Goal: Task Accomplishment & Management: Complete application form

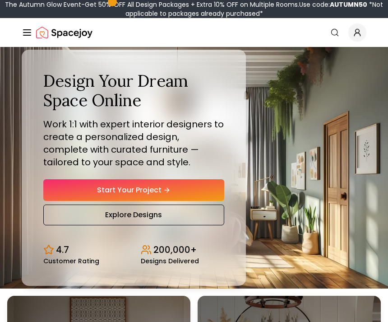
click at [59, 201] on link "Start Your Project" at bounding box center [133, 190] width 181 height 22
click at [205, 201] on link "Start Your Project" at bounding box center [133, 190] width 181 height 22
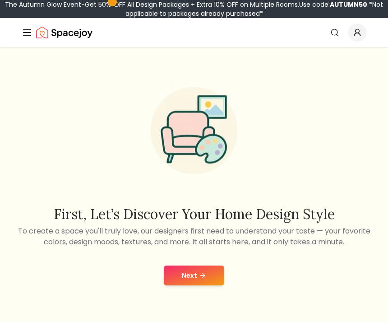
click at [178, 266] on div "Next" at bounding box center [194, 275] width 374 height 34
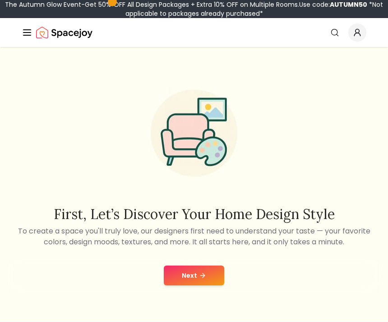
click at [187, 277] on button "Next" at bounding box center [194, 276] width 61 height 20
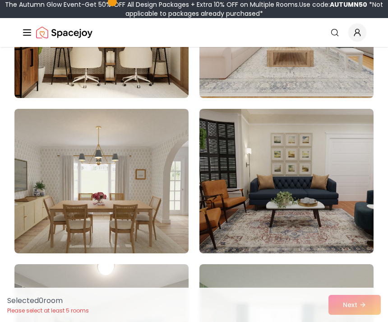
scroll to position [5485, 0]
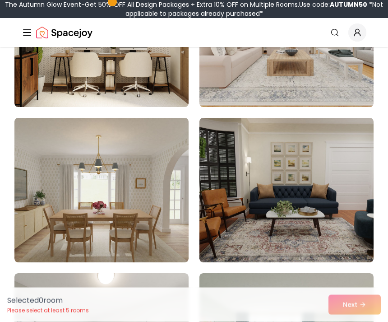
click at [336, 31] on icon "Global" at bounding box center [335, 32] width 9 height 9
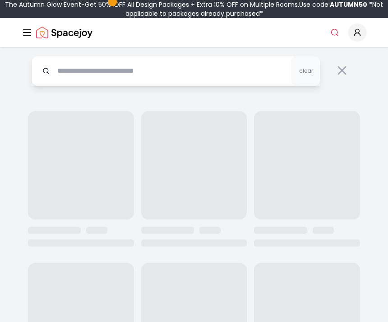
click at [338, 33] on circle "Global" at bounding box center [335, 32] width 6 height 6
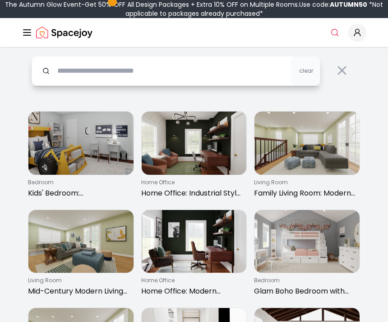
click at [238, 59] on input "text" at bounding box center [176, 71] width 289 height 30
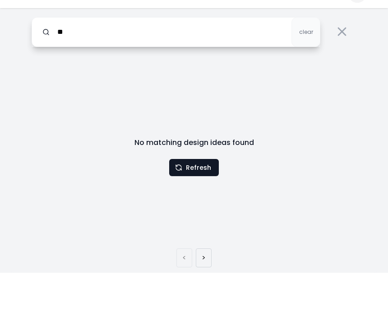
type input "*"
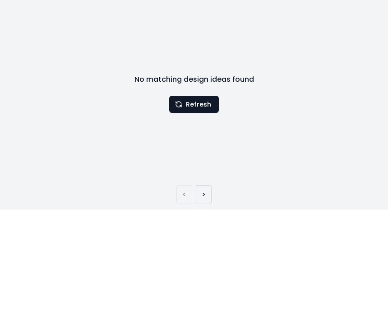
click at [204, 198] on button "Refresh" at bounding box center [194, 206] width 50 height 17
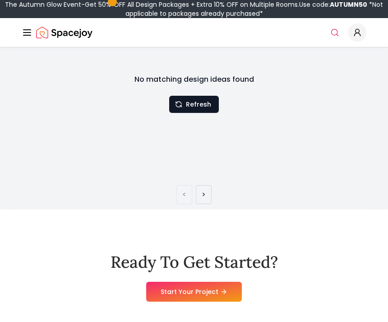
click at [211, 105] on button "Refresh" at bounding box center [194, 104] width 50 height 17
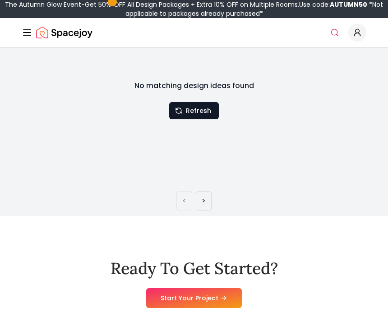
scroll to position [86, 0]
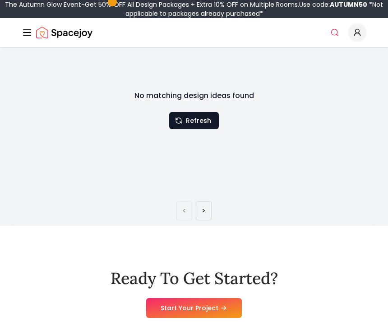
click at [228, 308] on icon at bounding box center [223, 307] width 7 height 7
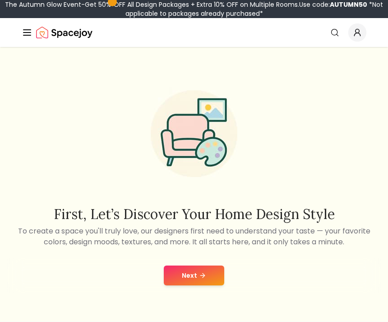
click at [211, 280] on button "Next" at bounding box center [194, 276] width 61 height 20
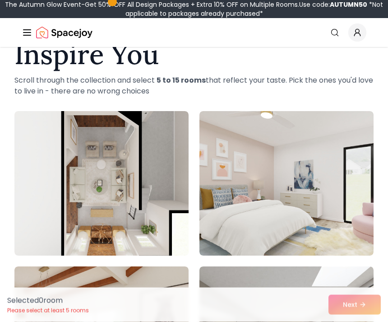
scroll to position [56, 0]
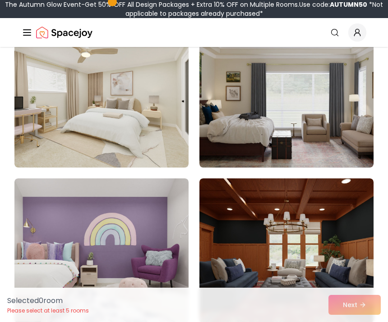
click at [52, 114] on img at bounding box center [101, 95] width 174 height 145
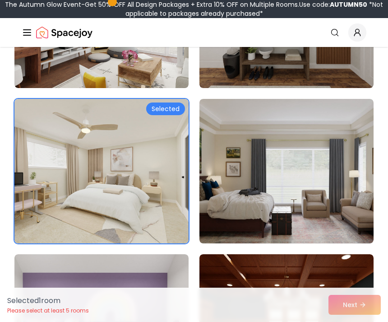
scroll to position [999, 0]
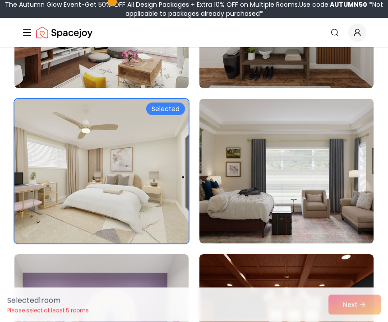
click at [36, 125] on img at bounding box center [101, 171] width 174 height 145
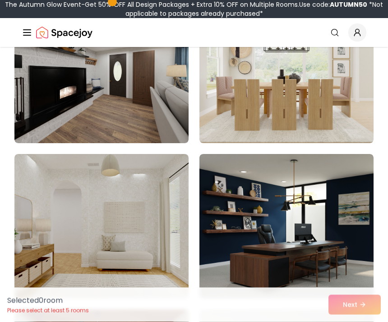
scroll to position [2342, 0]
click at [159, 273] on img at bounding box center [101, 226] width 174 height 145
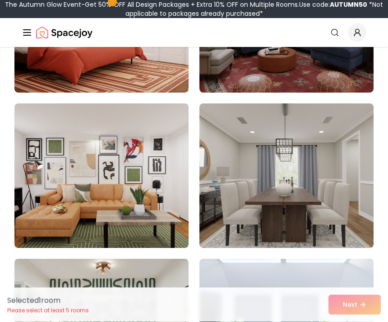
scroll to position [3170, 0]
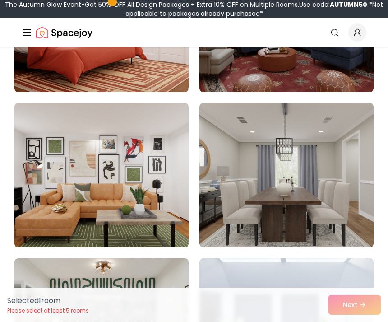
click at [300, 154] on img at bounding box center [287, 175] width 174 height 145
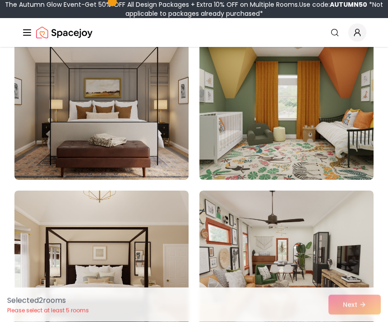
scroll to position [5413, 0]
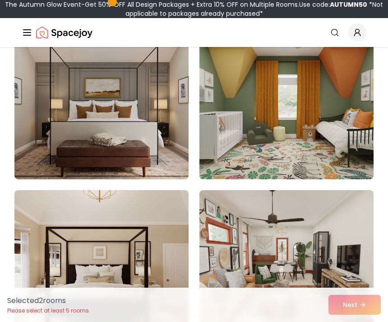
click at [170, 148] on img at bounding box center [101, 107] width 174 height 145
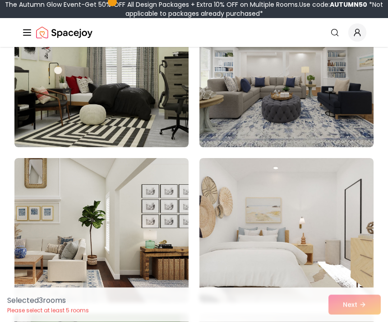
scroll to position [4041, 0]
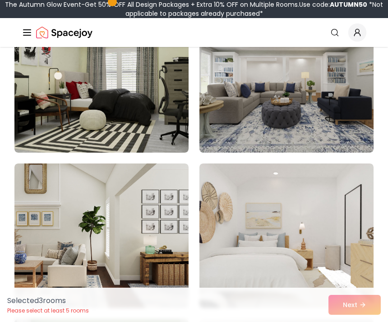
click at [162, 216] on img at bounding box center [101, 235] width 174 height 145
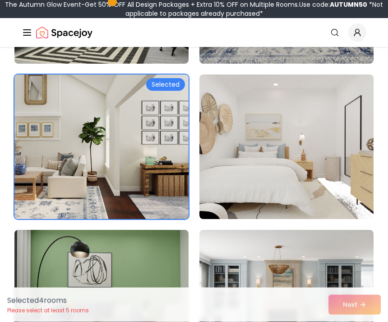
scroll to position [4131, 0]
click at [183, 203] on img at bounding box center [101, 147] width 174 height 145
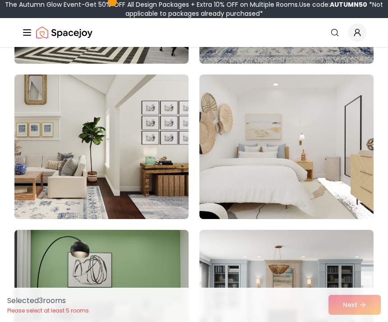
click at [138, 181] on img at bounding box center [101, 147] width 174 height 145
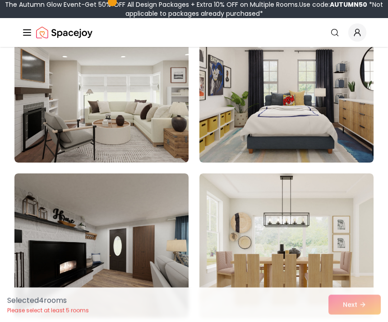
scroll to position [2168, 0]
click at [173, 139] on img at bounding box center [101, 90] width 174 height 145
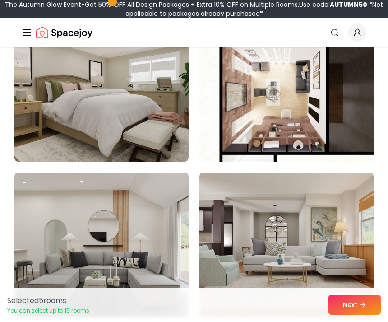
scroll to position [3559, 0]
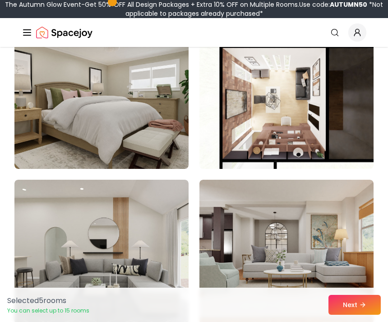
click at [148, 132] on img at bounding box center [101, 96] width 174 height 145
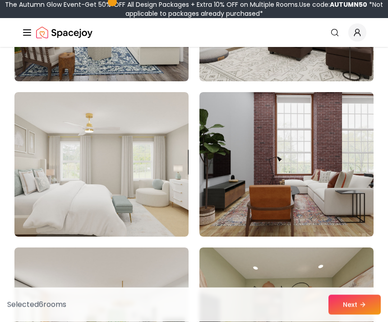
scroll to position [4735, 0]
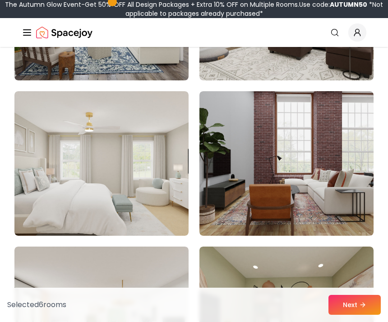
click at [150, 215] on img at bounding box center [101, 163] width 174 height 145
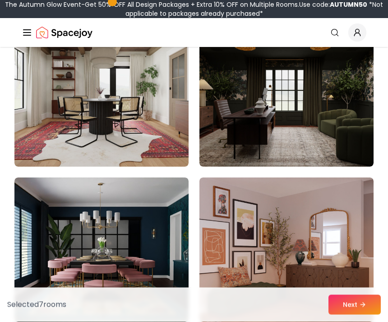
scroll to position [6668, 0]
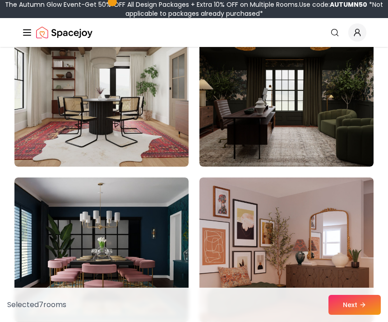
click at [333, 117] on img at bounding box center [287, 94] width 174 height 145
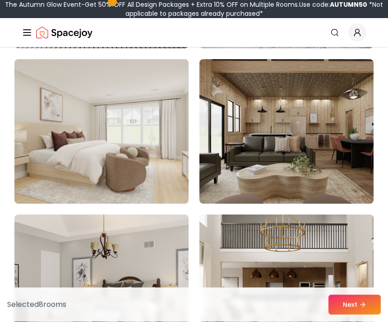
scroll to position [1816, 0]
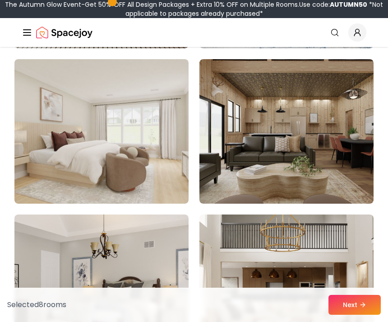
click at [41, 174] on img at bounding box center [101, 131] width 174 height 145
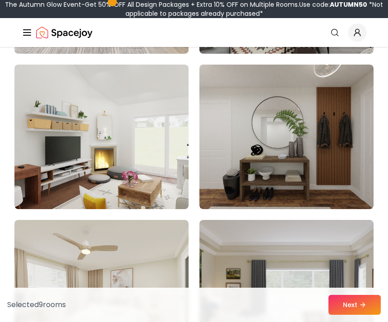
click at [317, 118] on img at bounding box center [287, 137] width 174 height 145
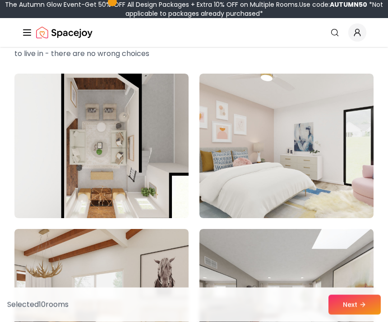
scroll to position [84, 0]
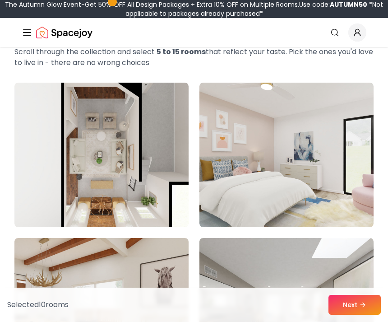
click at [281, 136] on img at bounding box center [287, 155] width 174 height 145
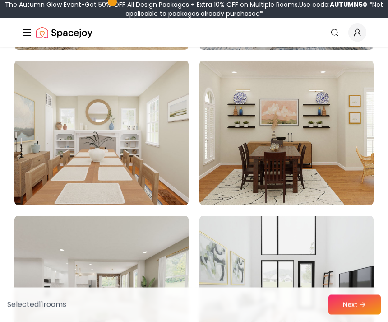
scroll to position [415, 0]
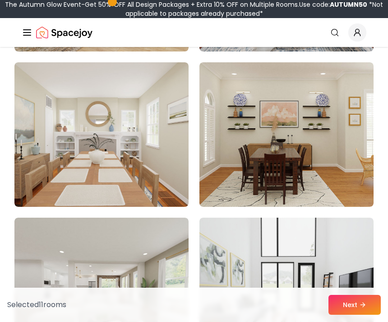
click at [140, 161] on img at bounding box center [101, 134] width 174 height 145
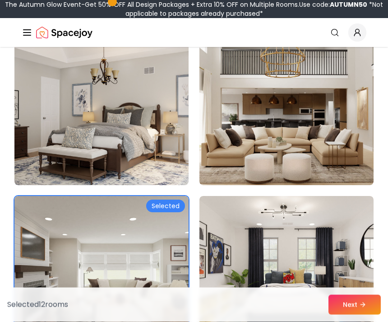
scroll to position [1988, 0]
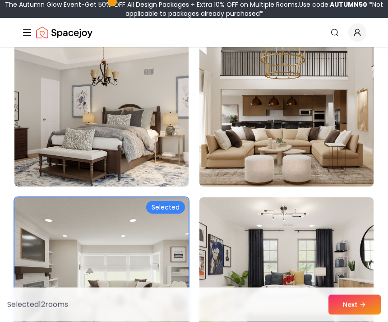
click at [309, 136] on img at bounding box center [287, 114] width 174 height 145
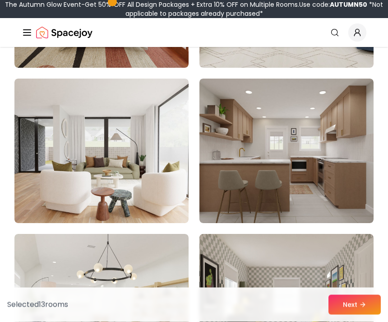
scroll to position [2728, 0]
click at [321, 136] on img at bounding box center [287, 151] width 174 height 145
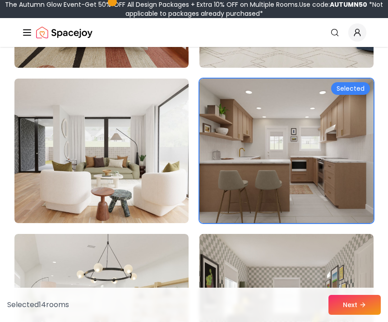
click at [346, 315] on button "Next" at bounding box center [355, 305] width 52 height 20
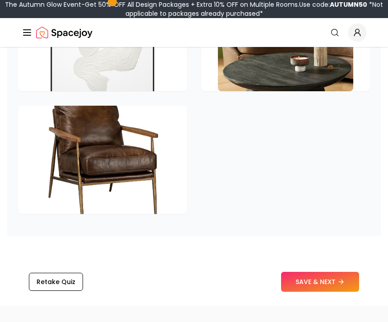
scroll to position [1930, 0]
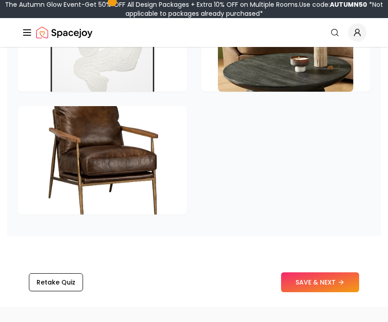
click at [329, 280] on button "SAVE & NEXT" at bounding box center [320, 282] width 78 height 20
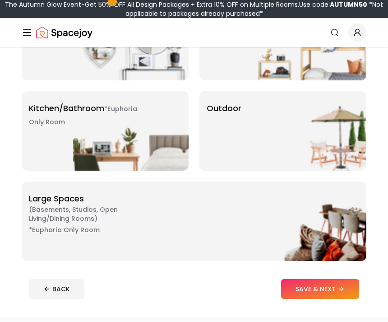
scroll to position [304, 0]
click at [50, 102] on div "*Euphoria Only Room Kitchen/Bathroom *Euphoria Only Room" at bounding box center [105, 130] width 167 height 79
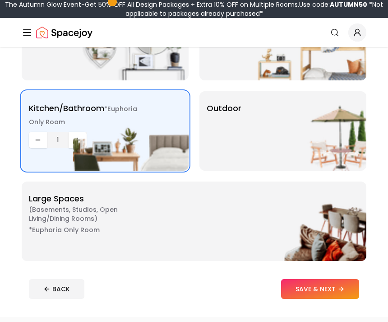
click at [82, 136] on img at bounding box center [131, 130] width 116 height 79
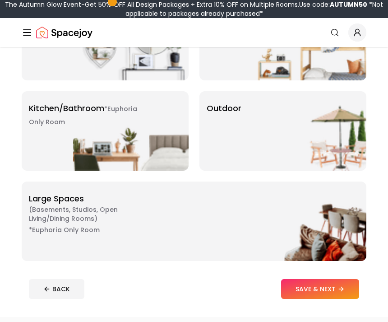
click at [65, 113] on p "Kitchen/Bathroom *Euphoria Only Room" at bounding box center [85, 115] width 113 height 26
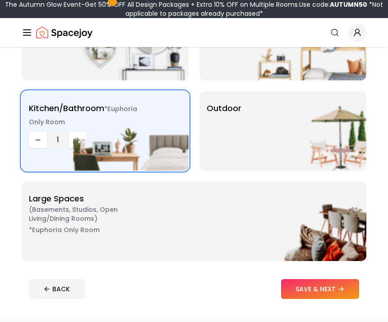
click at [86, 138] on img at bounding box center [131, 130] width 116 height 79
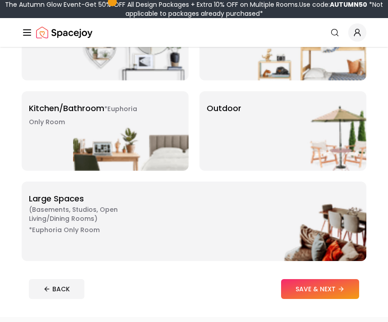
click at [76, 145] on img at bounding box center [131, 130] width 116 height 79
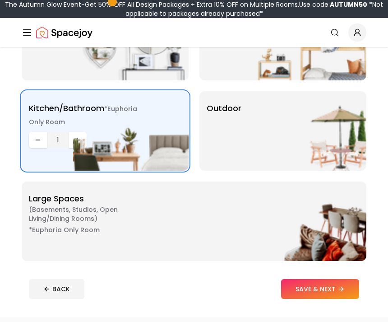
click at [327, 287] on button "SAVE & NEXT" at bounding box center [320, 289] width 78 height 20
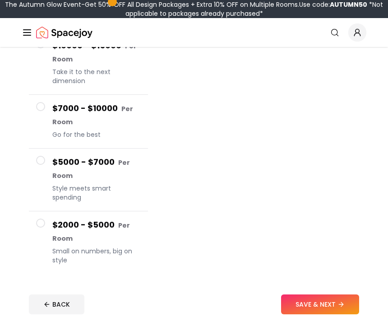
scroll to position [196, 0]
click at [340, 307] on button "SAVE & NEXT" at bounding box center [320, 305] width 78 height 20
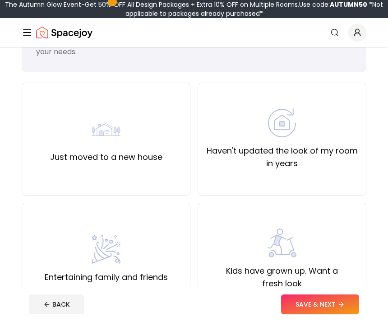
scroll to position [53, 0]
click at [136, 270] on div "Entertaining family and friends" at bounding box center [106, 259] width 123 height 49
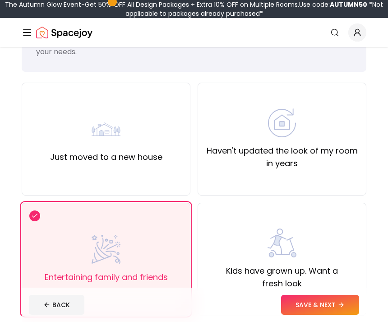
click at [155, 138] on div "Just moved to a new house" at bounding box center [106, 139] width 112 height 49
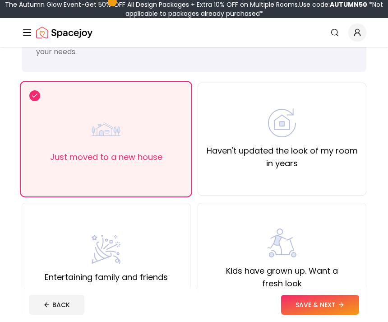
click at [168, 263] on div "Entertaining family and friends" at bounding box center [106, 259] width 123 height 49
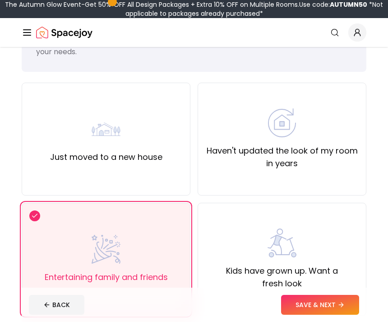
click at [349, 315] on button "SAVE & NEXT" at bounding box center [320, 305] width 78 height 20
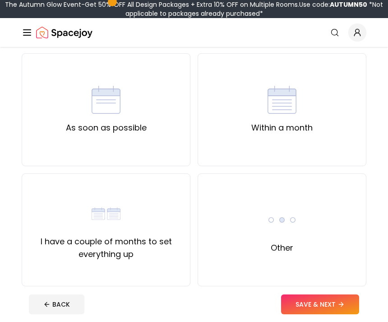
scroll to position [71, 0]
click at [131, 112] on div "As soon as possible" at bounding box center [106, 109] width 81 height 49
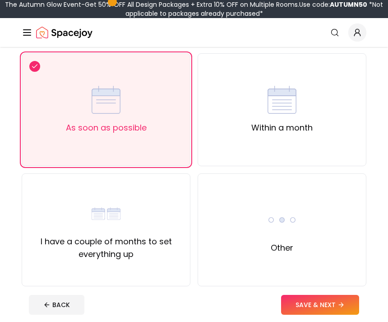
click at [344, 315] on button "SAVE & NEXT" at bounding box center [320, 305] width 78 height 20
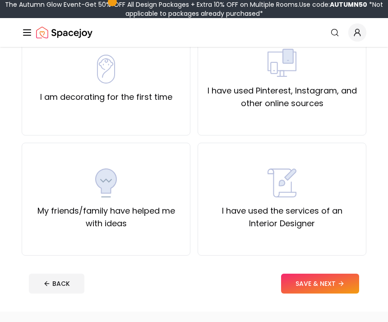
scroll to position [104, 0]
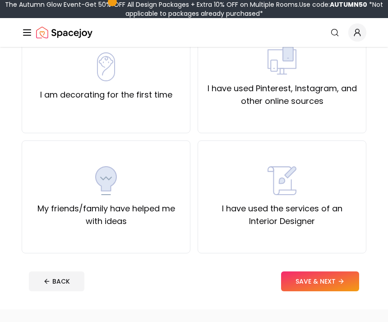
click at [167, 215] on label "My friends/family have helped me with ideas" at bounding box center [106, 214] width 154 height 25
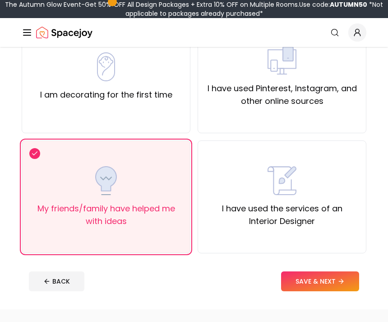
click at [346, 284] on button "SAVE & NEXT" at bounding box center [320, 281] width 78 height 20
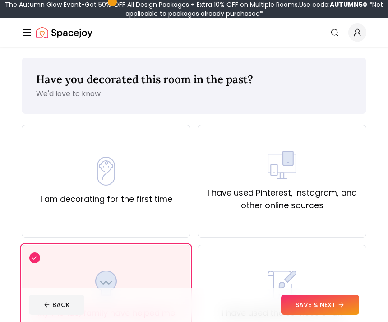
scroll to position [100, 0]
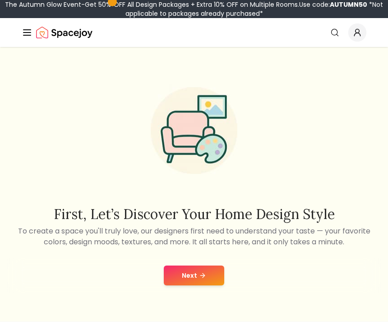
click at [206, 270] on button "Next" at bounding box center [194, 276] width 61 height 20
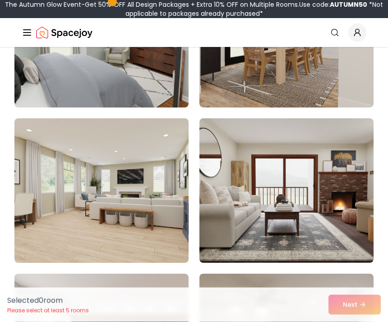
scroll to position [981, 0]
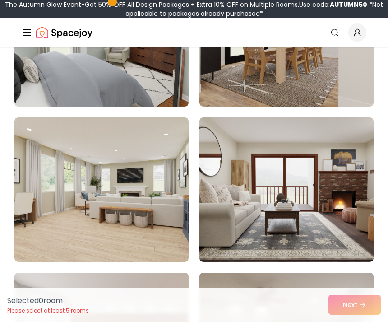
click at [151, 219] on img at bounding box center [101, 189] width 174 height 145
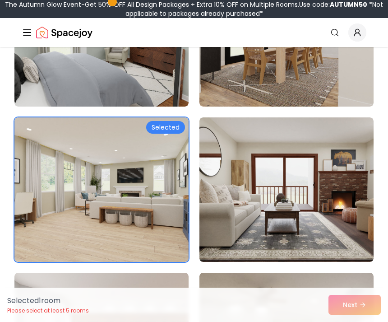
click at [152, 222] on img at bounding box center [101, 189] width 174 height 145
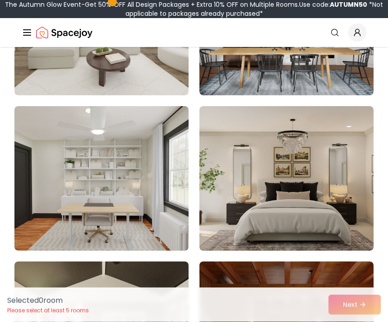
scroll to position [2392, 0]
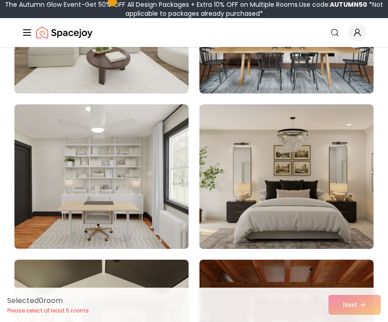
click at [309, 140] on img at bounding box center [287, 176] width 174 height 145
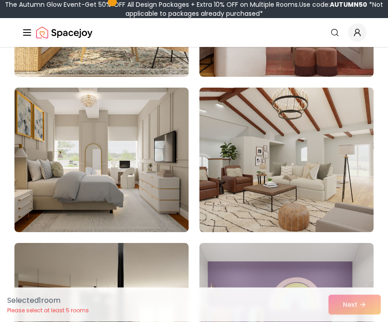
scroll to position [2719, 0]
click at [321, 153] on img at bounding box center [287, 160] width 174 height 145
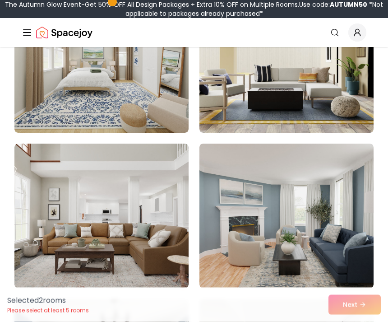
scroll to position [5149, 0]
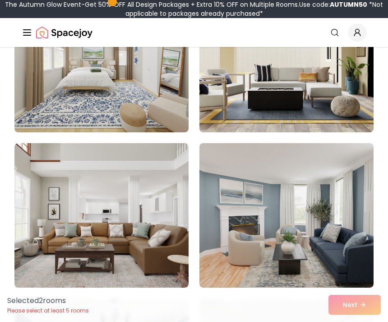
click at [152, 205] on img at bounding box center [101, 215] width 174 height 145
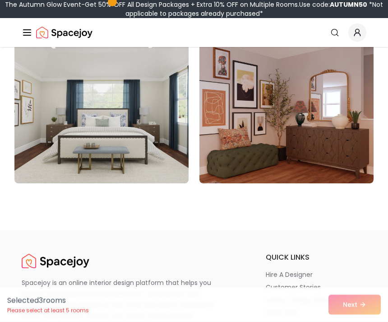
scroll to position [7739, 0]
click at [157, 77] on img at bounding box center [101, 111] width 174 height 145
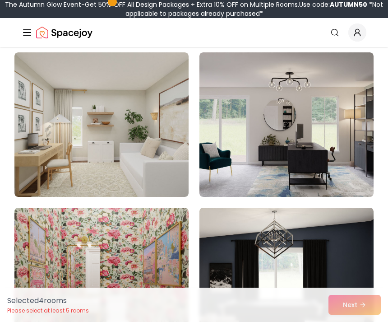
scroll to position [7085, 0]
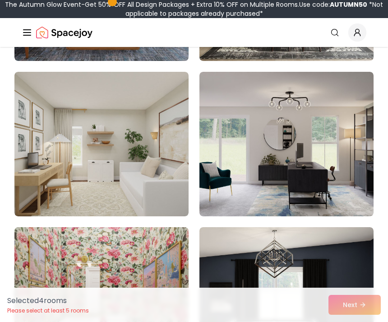
click at [154, 189] on img at bounding box center [101, 144] width 174 height 145
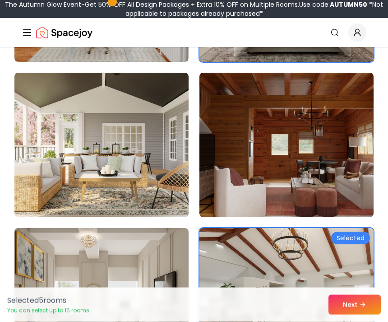
scroll to position [2579, 0]
click at [45, 94] on img at bounding box center [101, 145] width 174 height 145
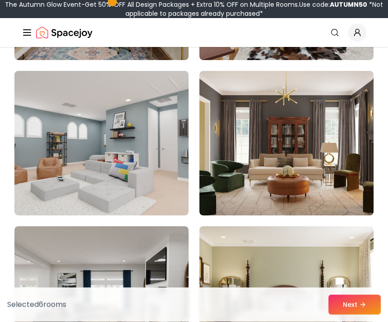
scroll to position [1649, 0]
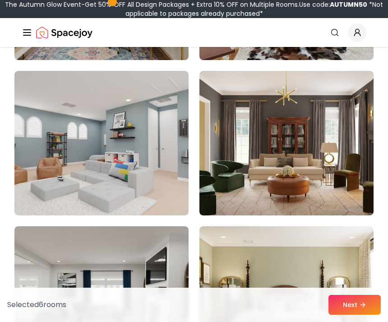
click at [32, 240] on img at bounding box center [101, 298] width 174 height 145
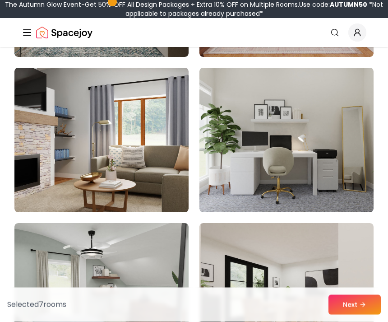
scroll to position [720, 0]
click at [52, 108] on img at bounding box center [101, 140] width 174 height 145
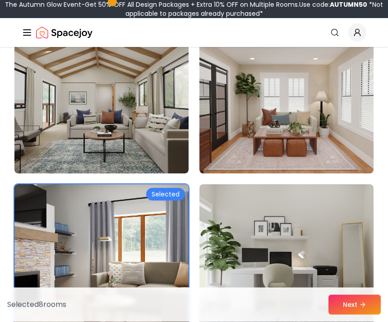
scroll to position [600, 0]
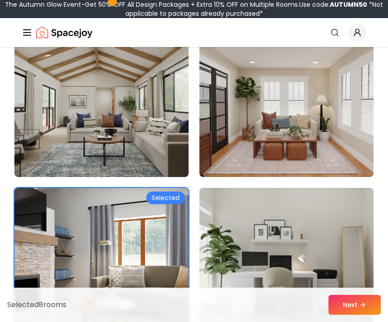
click at [55, 97] on img at bounding box center [101, 105] width 174 height 145
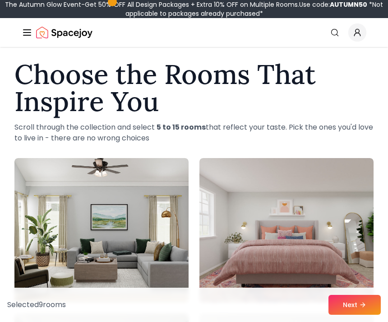
scroll to position [7, 0]
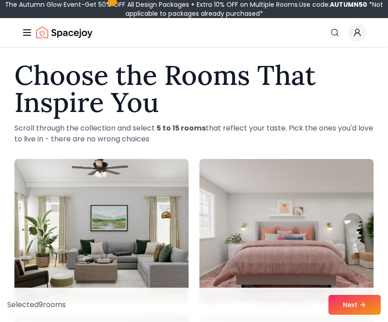
click at [50, 191] on img at bounding box center [101, 231] width 174 height 145
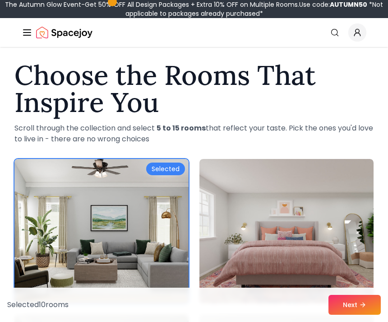
click at [298, 244] on img at bounding box center [287, 231] width 174 height 145
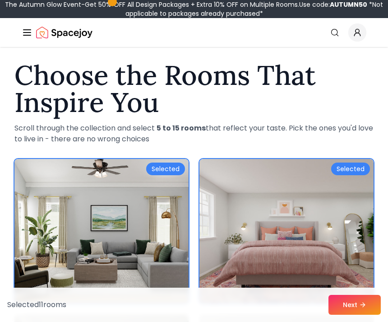
click at [337, 307] on button "Next" at bounding box center [355, 305] width 52 height 20
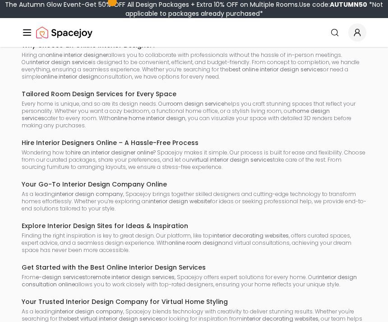
scroll to position [2714, 0]
